Goal: Transaction & Acquisition: Purchase product/service

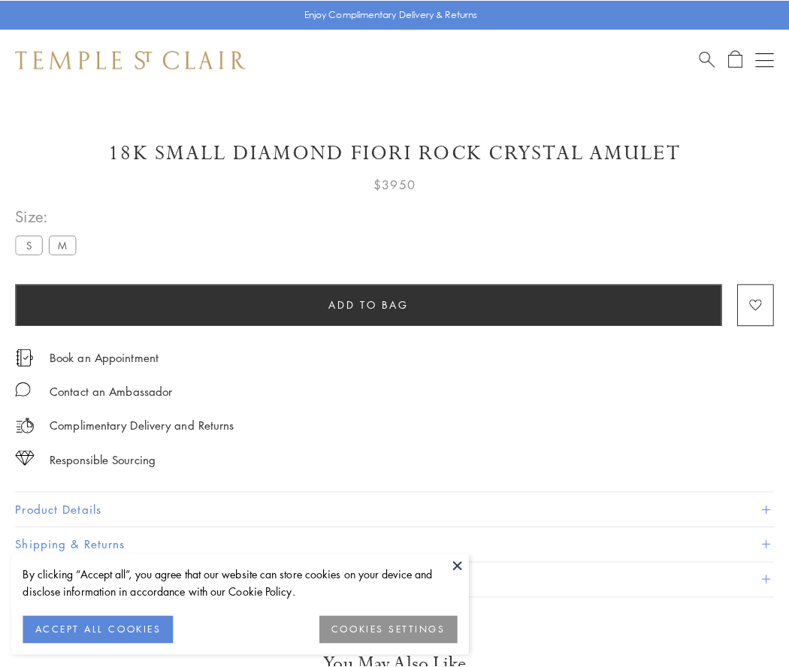
scroll to position [14, 0]
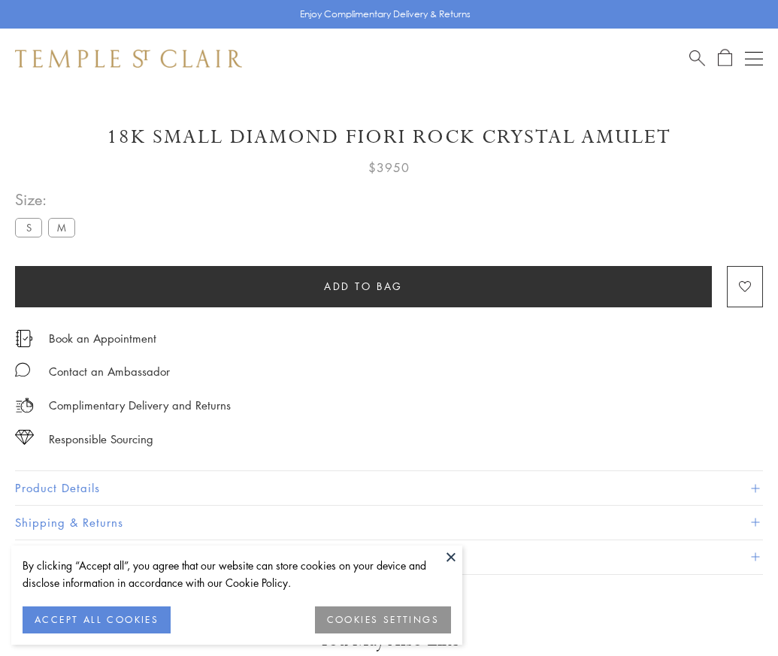
click at [363, 286] on span "Add to bag" at bounding box center [363, 286] width 79 height 17
